Goal: Check status: Check status

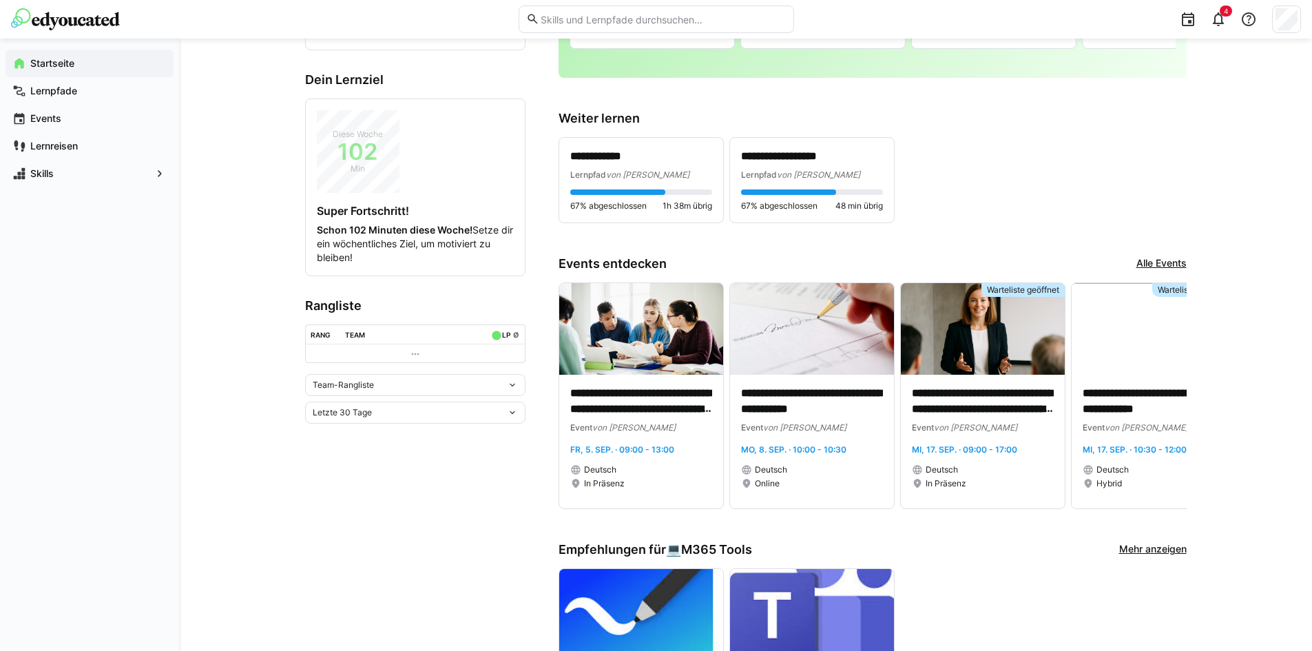
scroll to position [413, 0]
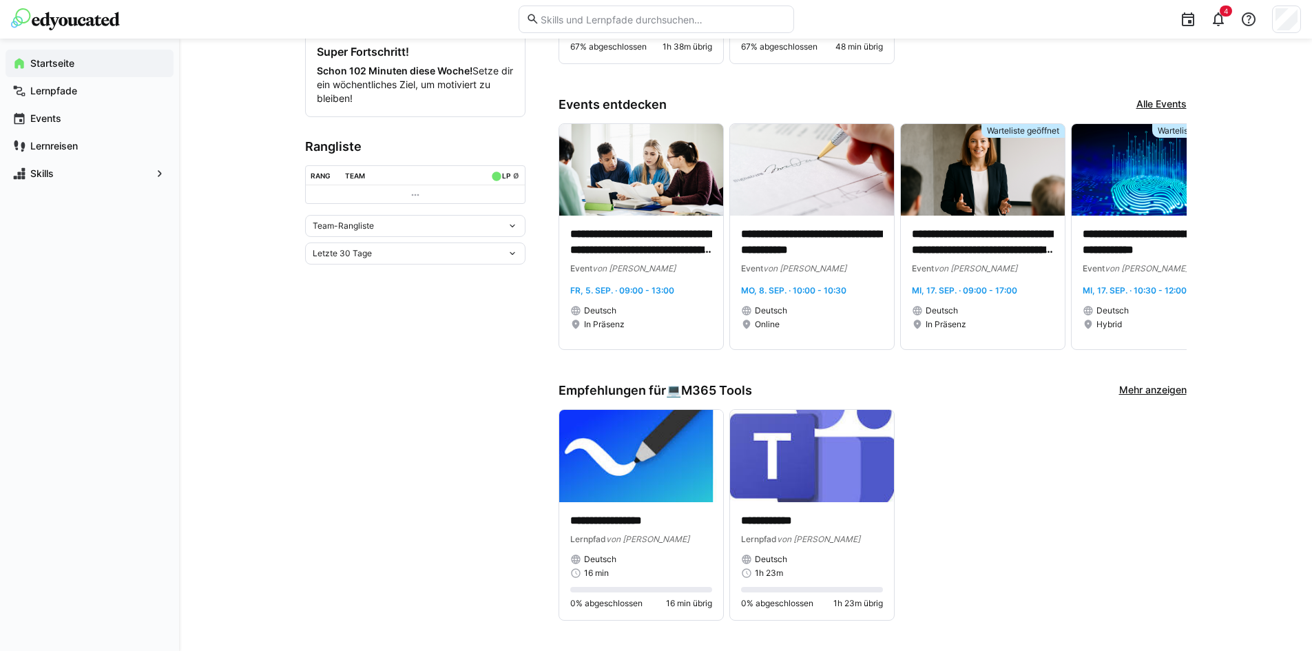
click at [499, 225] on div "Team-Rangliste" at bounding box center [410, 226] width 194 height 10
click at [512, 226] on eds-icon at bounding box center [512, 225] width 11 height 11
click at [466, 271] on div "Individuelle Rangliste" at bounding box center [415, 276] width 204 height 11
click at [515, 344] on eds-icon at bounding box center [512, 345] width 11 height 11
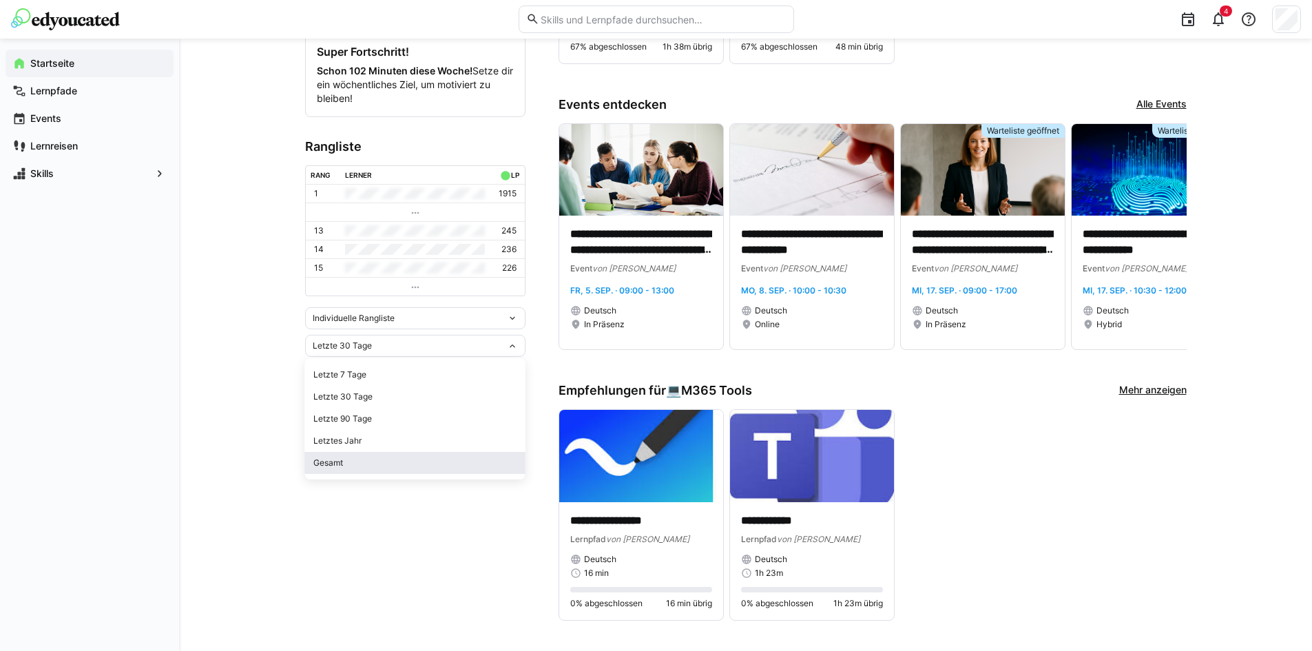
click at [475, 457] on div "Gesamt" at bounding box center [415, 462] width 204 height 11
click at [513, 348] on eds-icon at bounding box center [512, 345] width 11 height 11
click at [258, 363] on div "**********" at bounding box center [745, 434] width 1133 height 1619
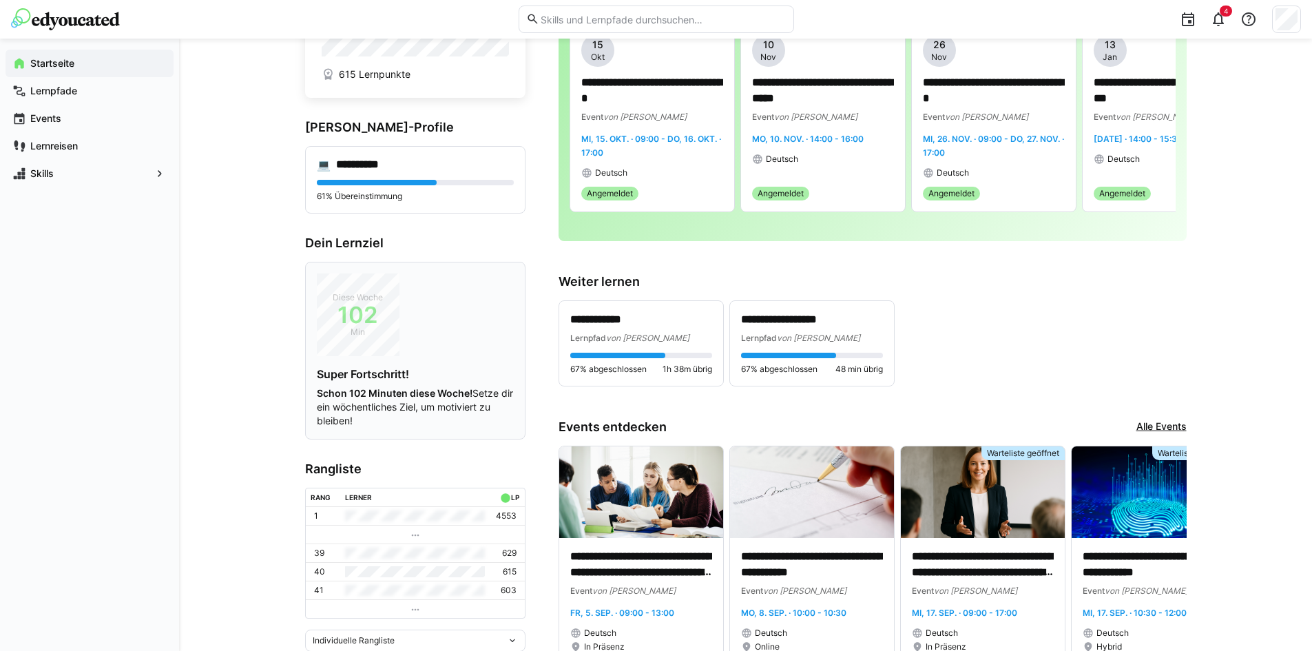
scroll to position [0, 0]
